Goal: Information Seeking & Learning: Learn about a topic

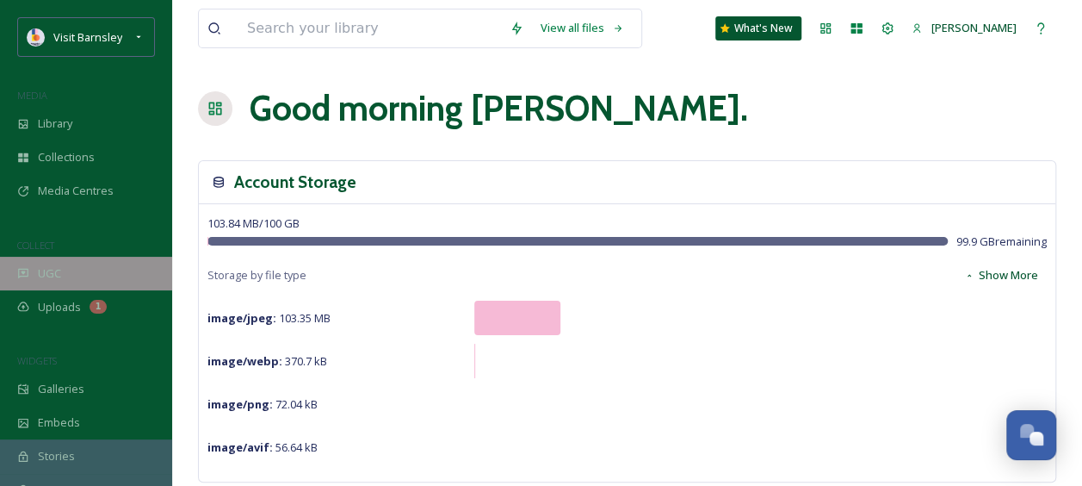
click at [60, 267] on span "UGC" at bounding box center [49, 273] width 23 height 16
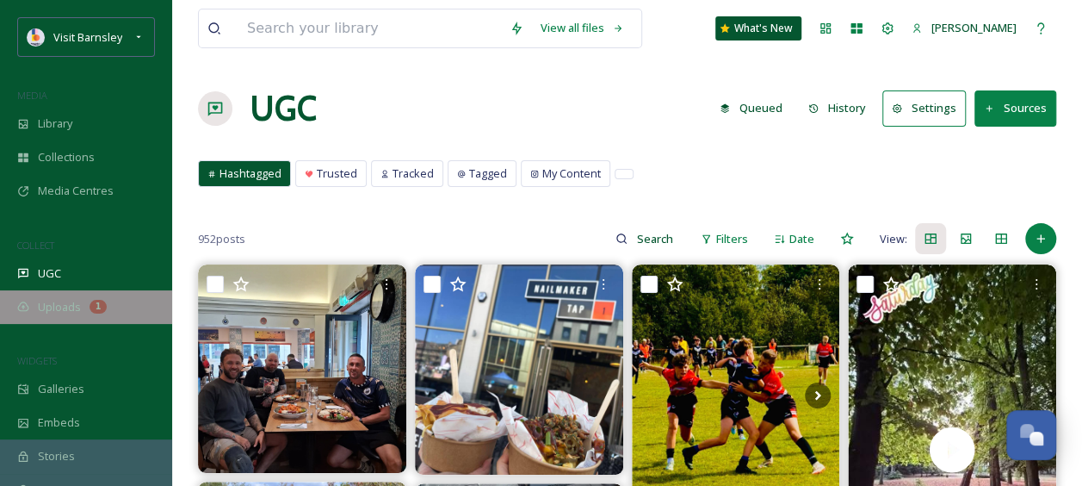
click at [125, 303] on div "Uploads 1" at bounding box center [86, 307] width 172 height 34
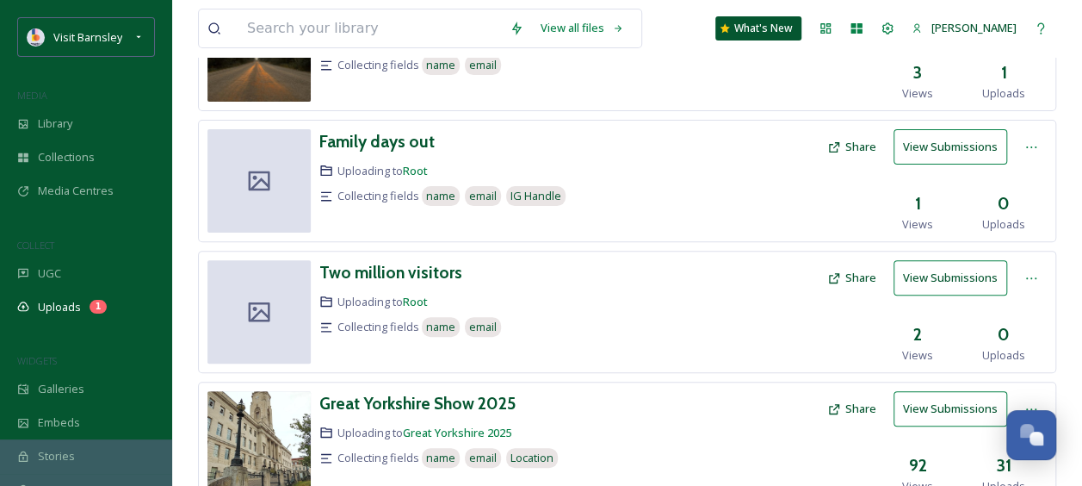
scroll to position [238, 0]
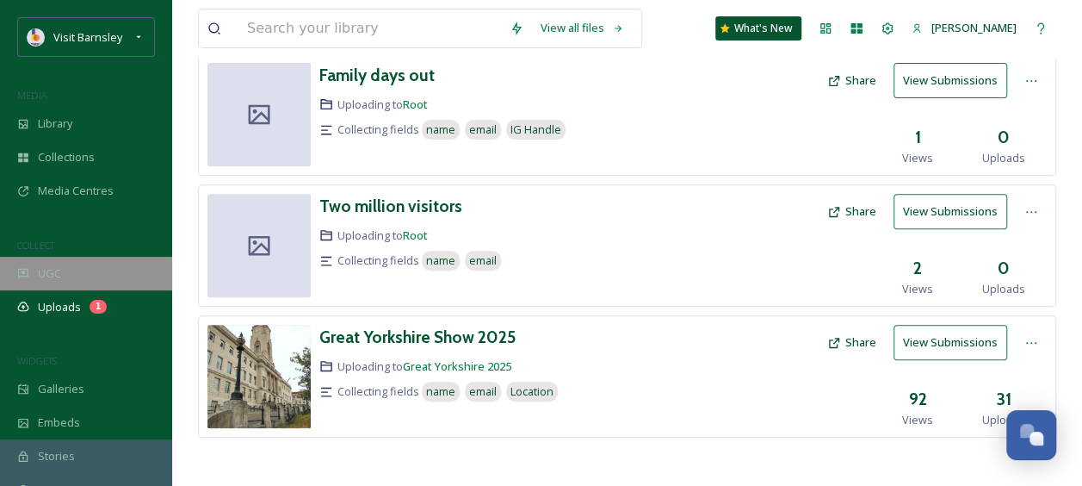
click at [59, 266] on span "UGC" at bounding box center [49, 273] width 23 height 16
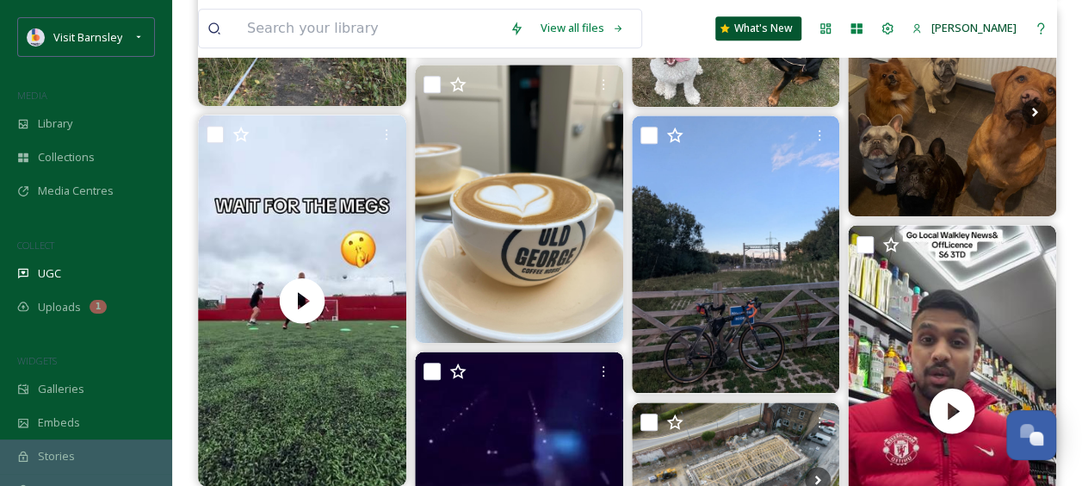
scroll to position [631, 0]
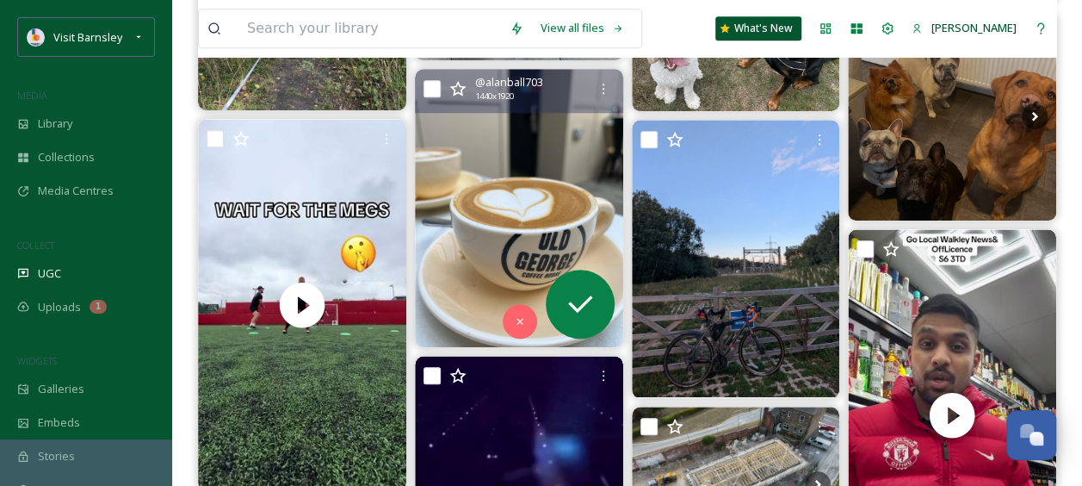
click at [487, 136] on img at bounding box center [519, 207] width 208 height 277
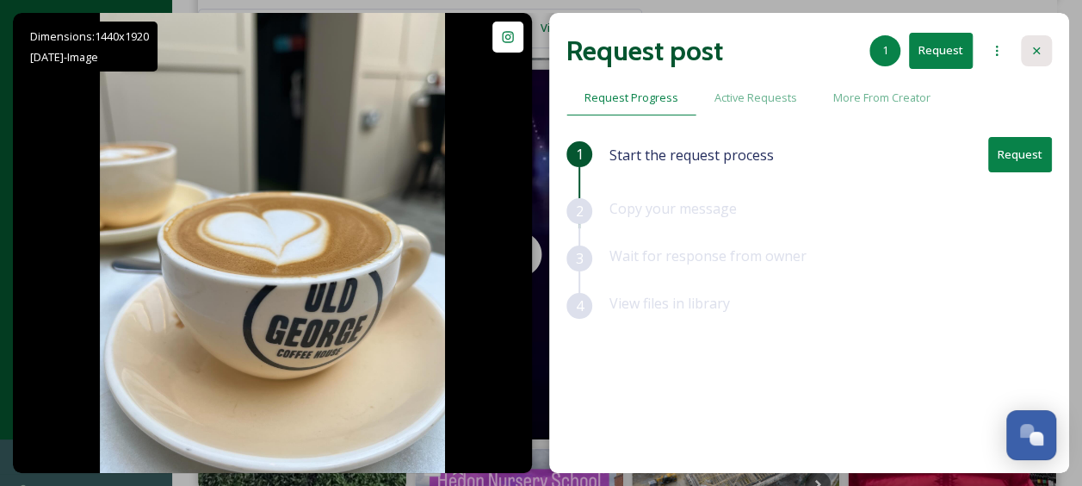
click at [1042, 55] on icon at bounding box center [1037, 51] width 14 height 14
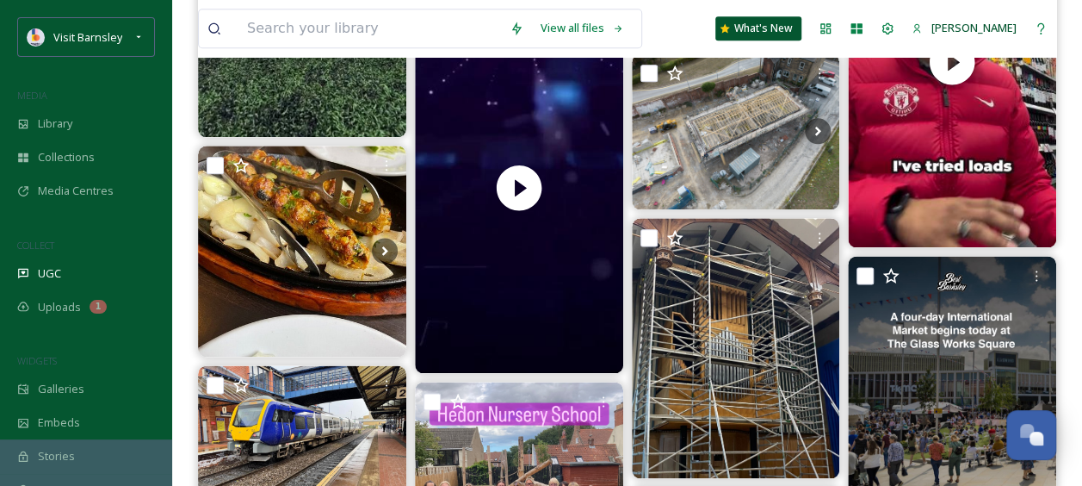
scroll to position [1007, 0]
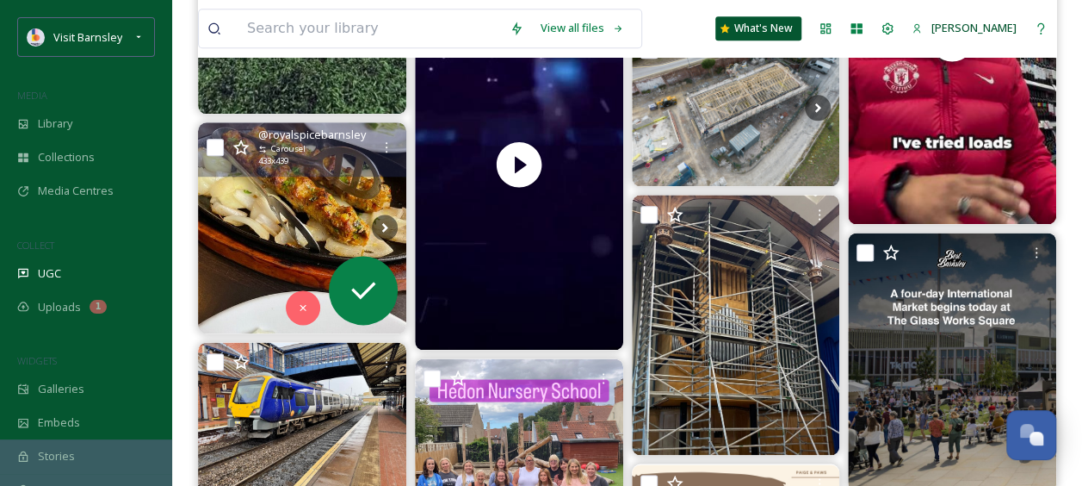
click at [282, 198] on img at bounding box center [302, 227] width 208 height 211
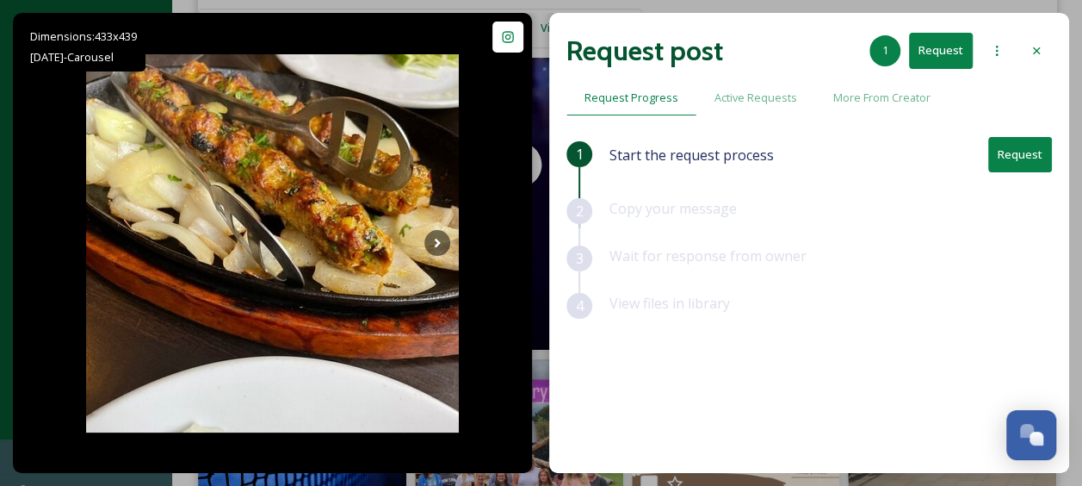
click at [1023, 65] on div "Request post 1 Request" at bounding box center [810, 50] width 486 height 41
click at [1035, 55] on icon at bounding box center [1037, 51] width 14 height 14
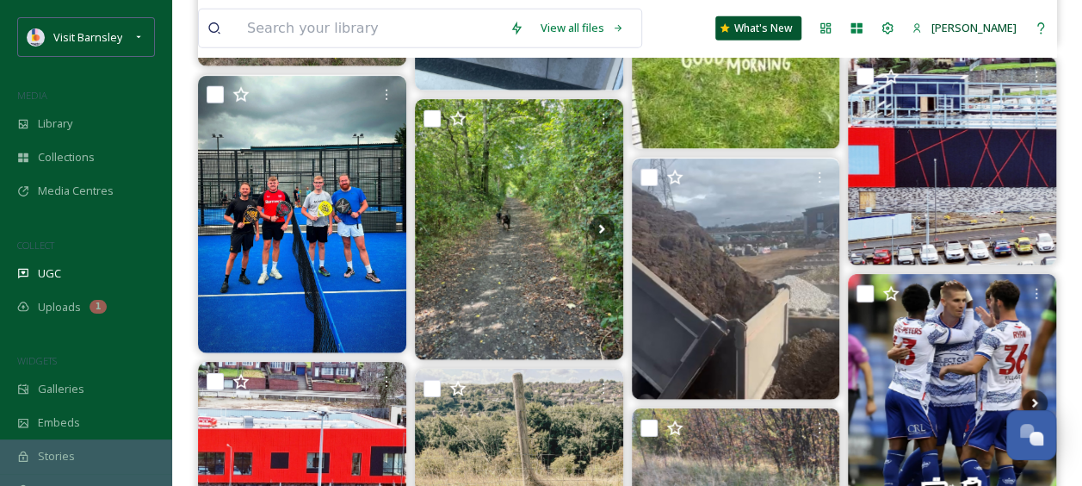
scroll to position [1988, 0]
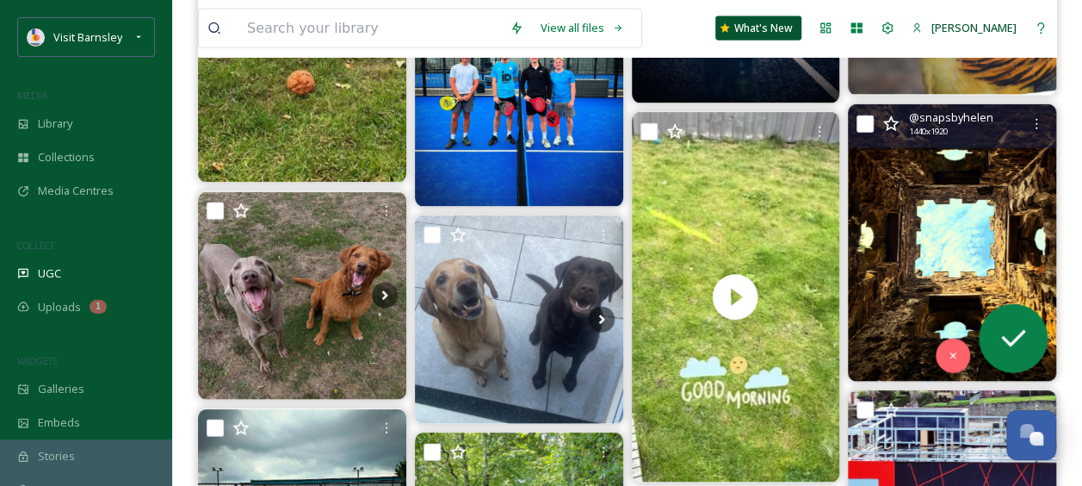
click at [1020, 223] on img at bounding box center [952, 242] width 208 height 277
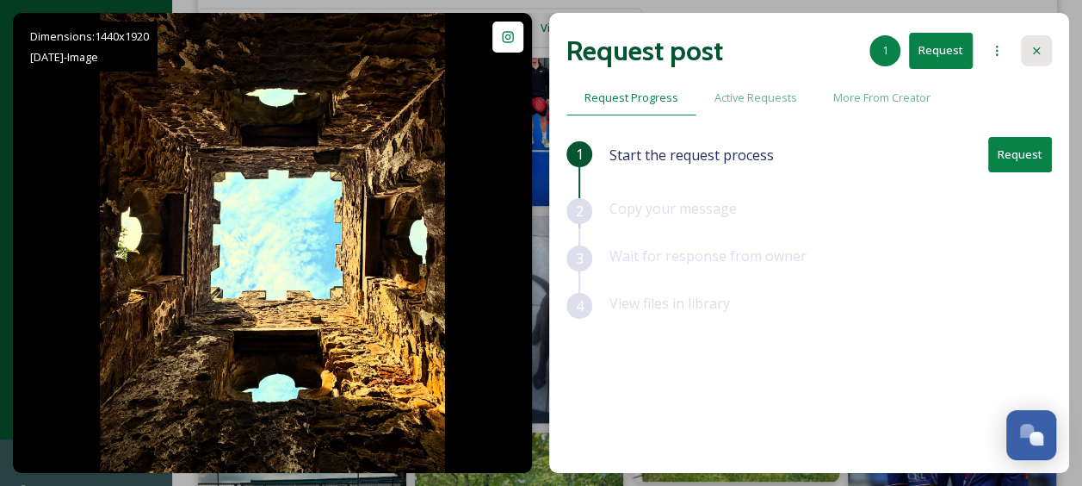
click at [1037, 60] on div at bounding box center [1036, 50] width 31 height 31
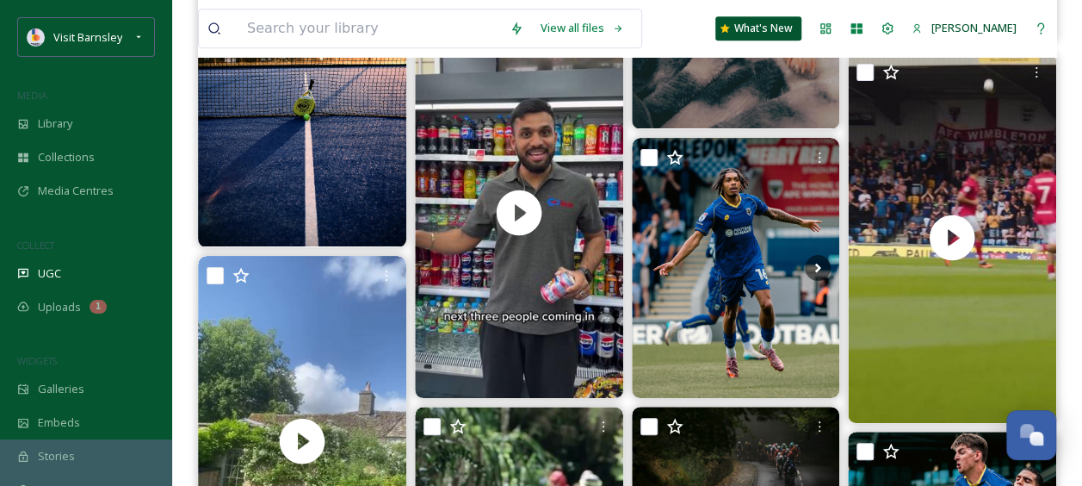
scroll to position [3779, 0]
